Goal: Task Accomplishment & Management: Manage account settings

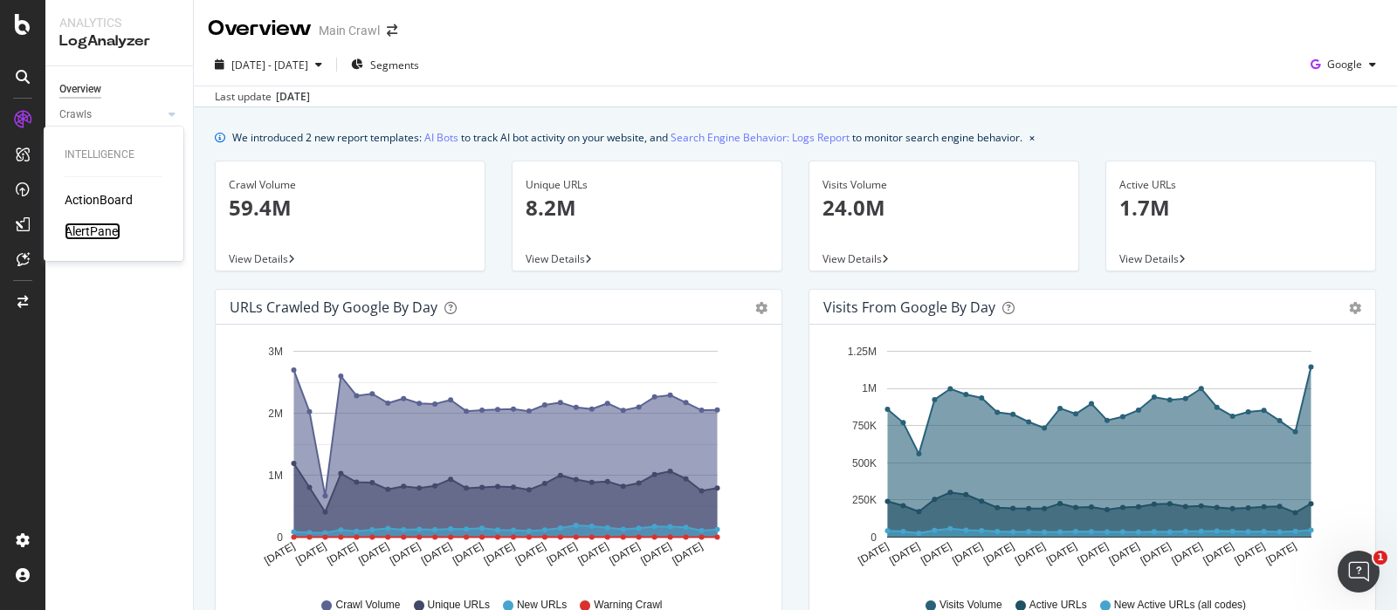
click at [93, 233] on div "AlertPanel" at bounding box center [93, 231] width 56 height 17
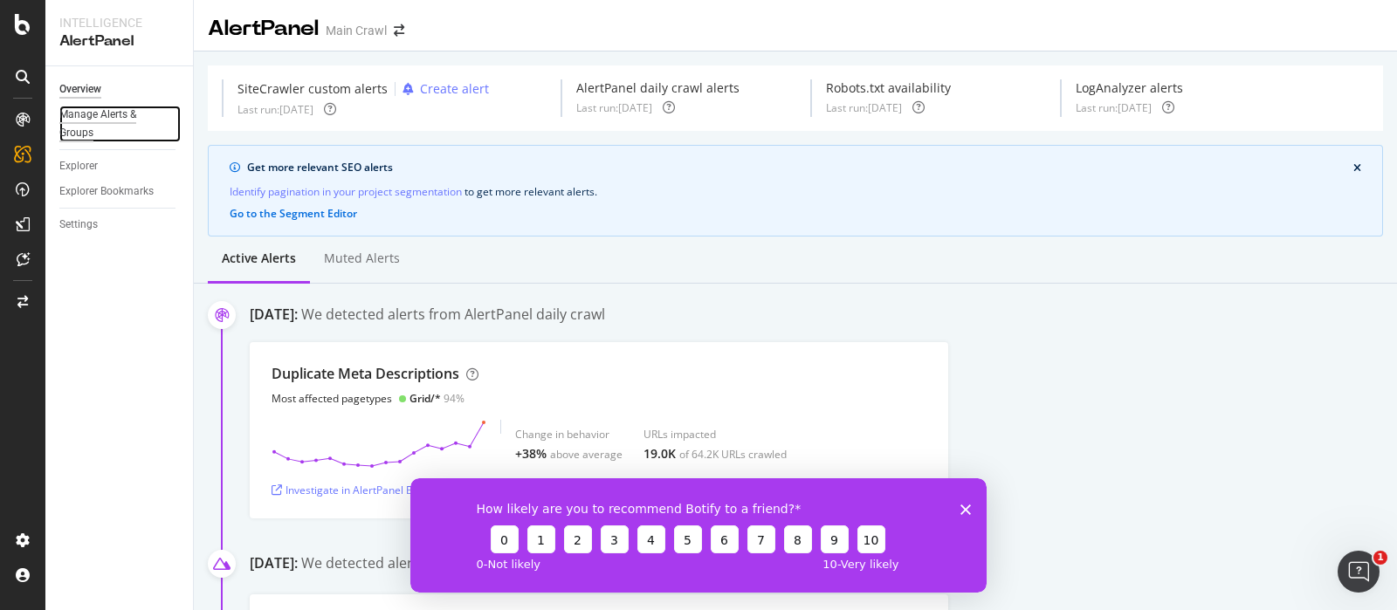
click at [94, 120] on div "Manage Alerts & Groups" at bounding box center [111, 124] width 105 height 37
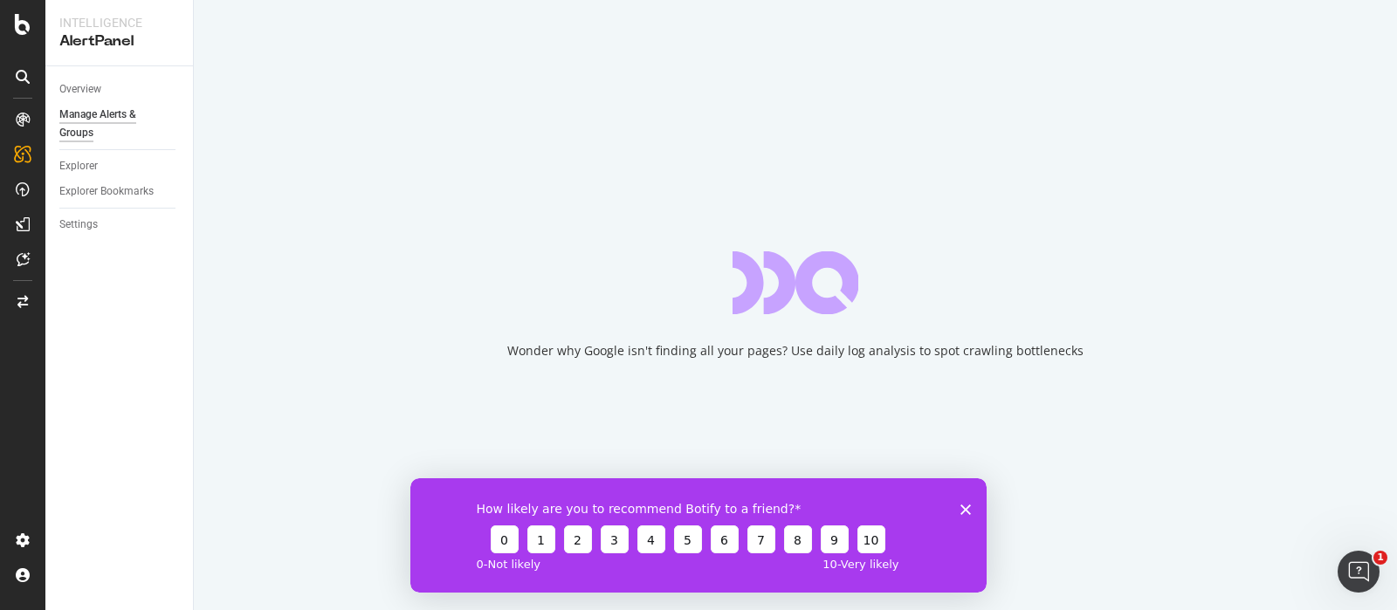
click at [964, 507] on polygon "Close survey" at bounding box center [965, 509] width 10 height 10
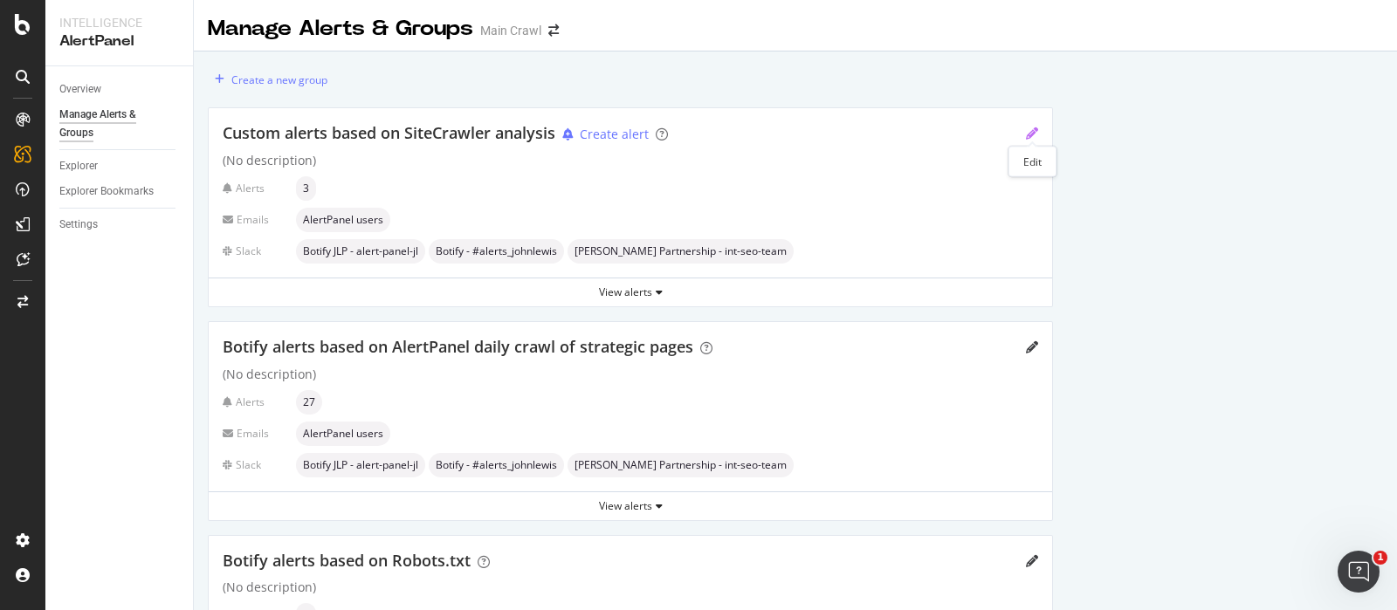
click at [1034, 129] on icon "pencil" at bounding box center [1032, 133] width 12 height 12
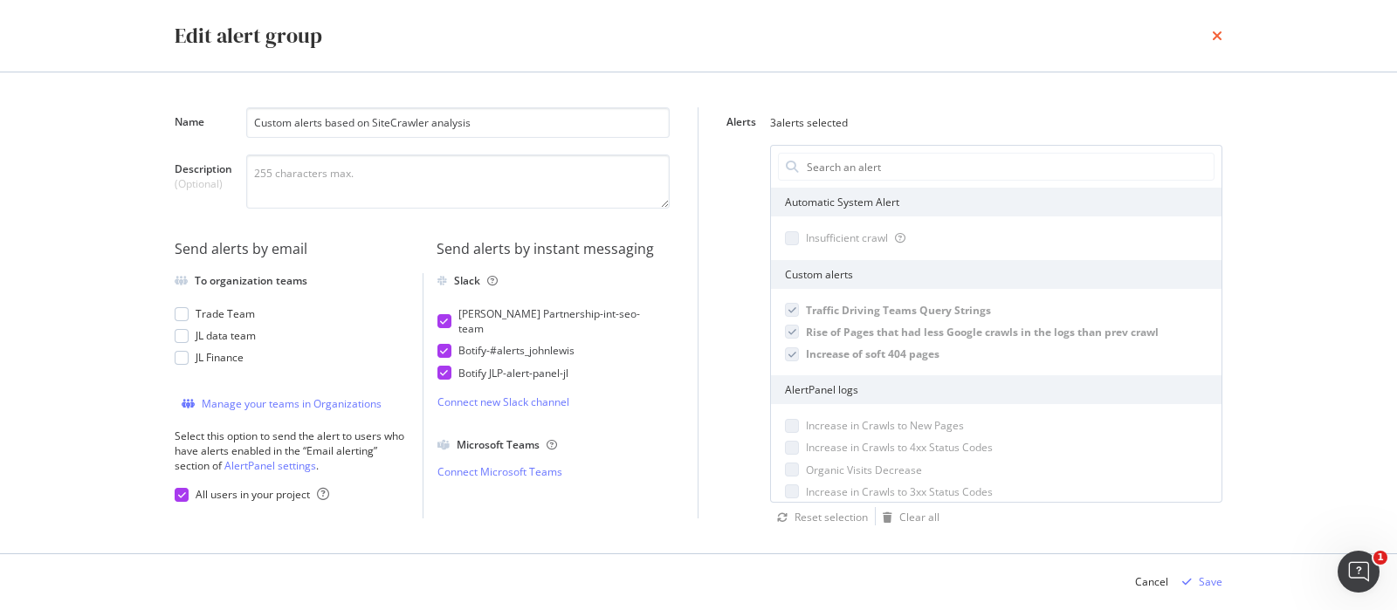
click at [1219, 38] on icon "times" at bounding box center [1217, 36] width 10 height 14
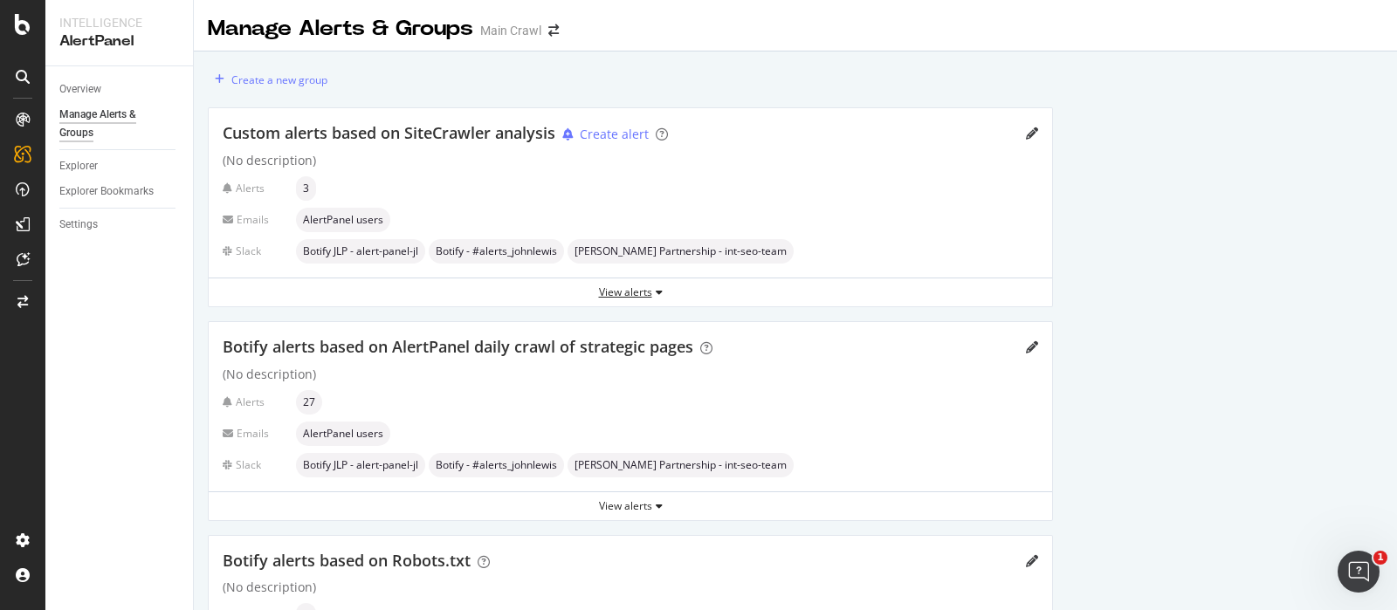
click at [649, 292] on div "View alerts" at bounding box center [630, 292] width 843 height 15
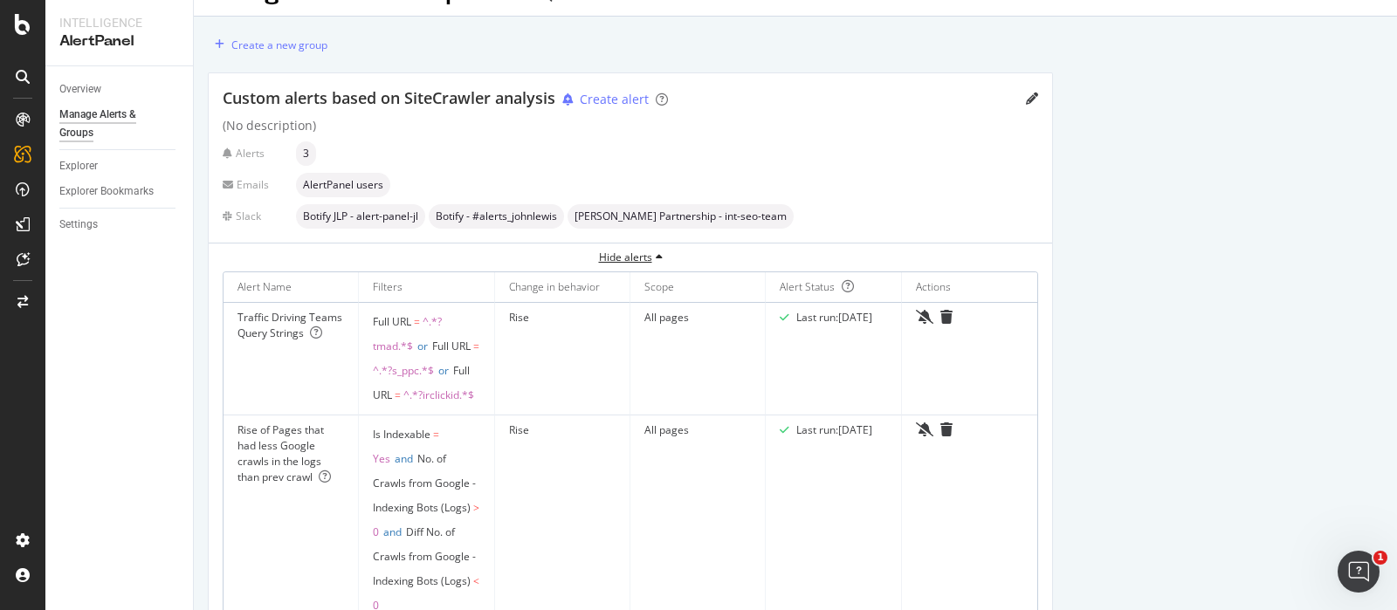
scroll to position [31, 0]
